Goal: Information Seeking & Learning: Learn about a topic

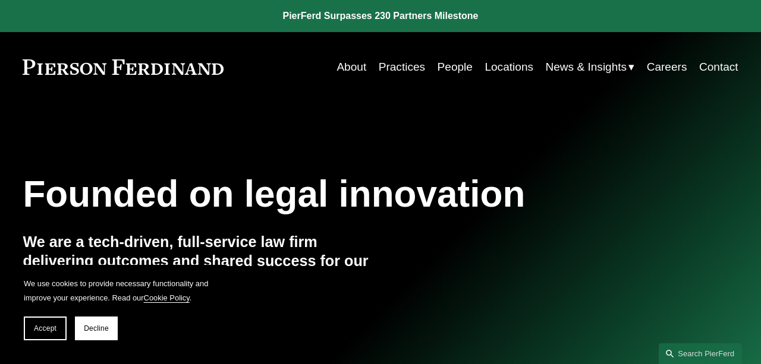
click at [454, 68] on link "People" at bounding box center [455, 67] width 35 height 23
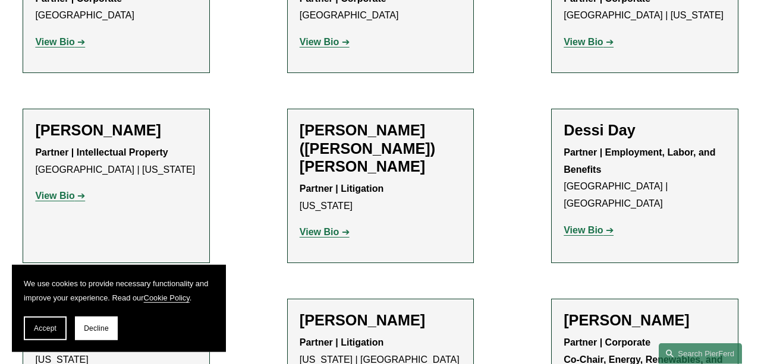
scroll to position [3462, 0]
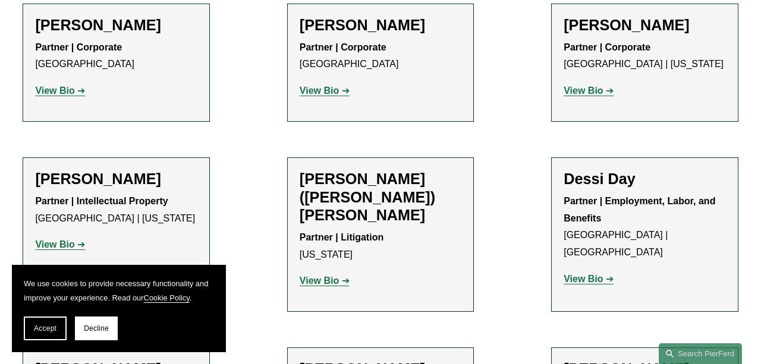
click at [69, 240] on strong "View Bio" at bounding box center [54, 245] width 39 height 10
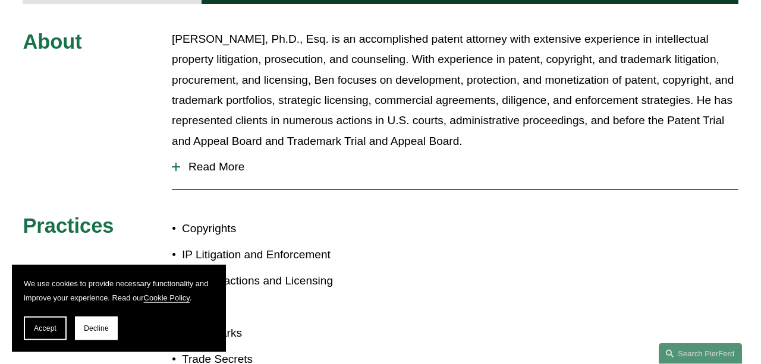
scroll to position [433, 0]
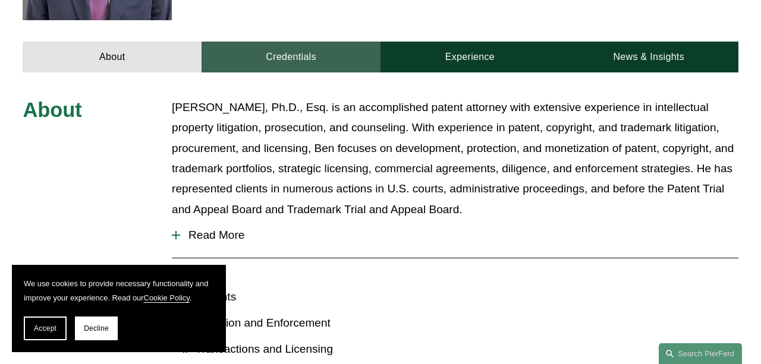
click at [282, 64] on link "Credentials" at bounding box center [291, 57] width 179 height 31
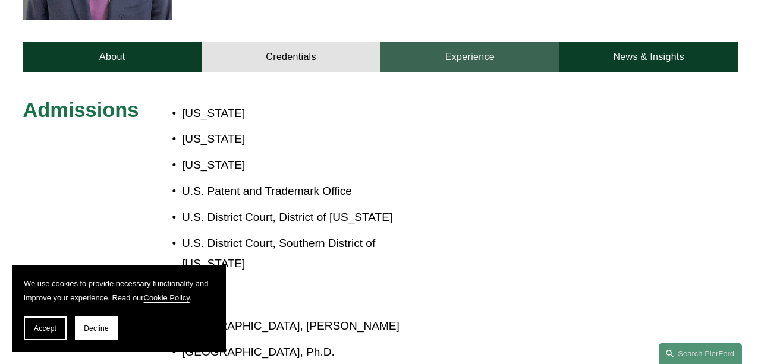
click at [472, 51] on link "Experience" at bounding box center [469, 57] width 179 height 31
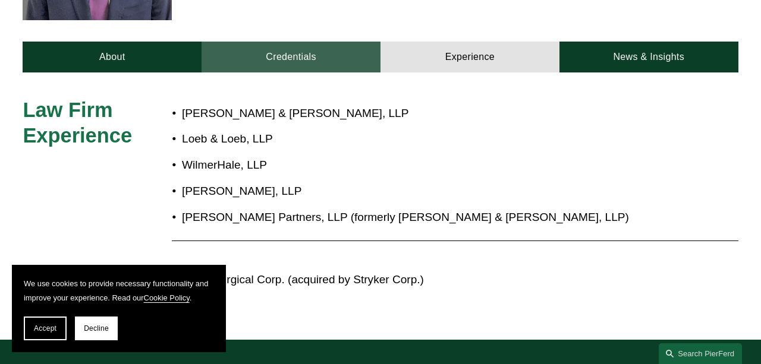
click at [303, 55] on link "Credentials" at bounding box center [291, 57] width 179 height 31
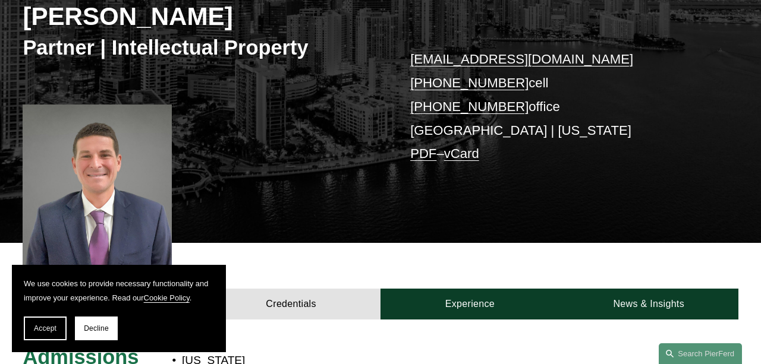
scroll to position [62, 0]
